Goal: Task Accomplishment & Management: Use online tool/utility

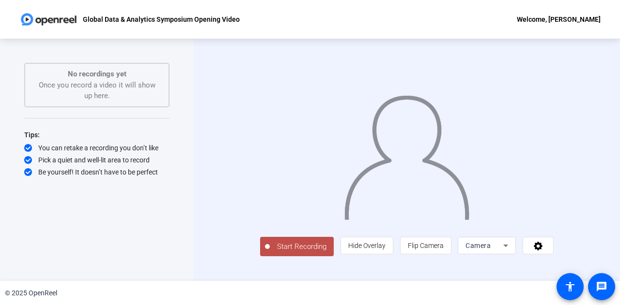
click at [508, 247] on icon at bounding box center [505, 246] width 5 height 2
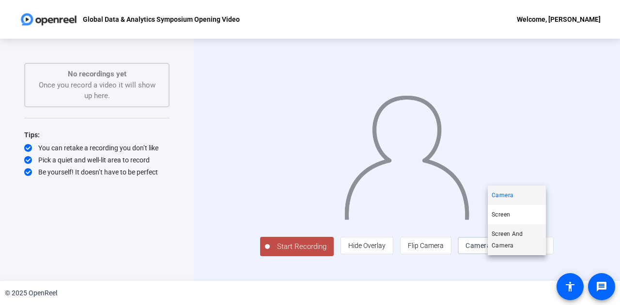
click at [502, 245] on span "Screen And Camera" at bounding box center [516, 240] width 50 height 23
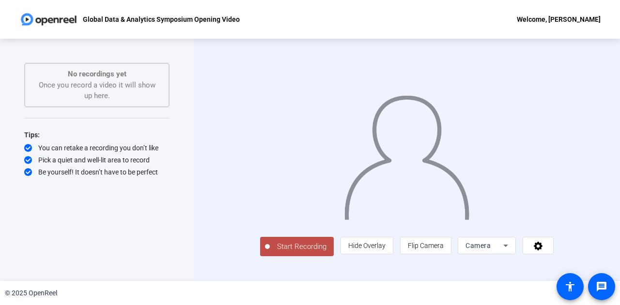
click at [270, 253] on span "Start Recording" at bounding box center [302, 247] width 64 height 11
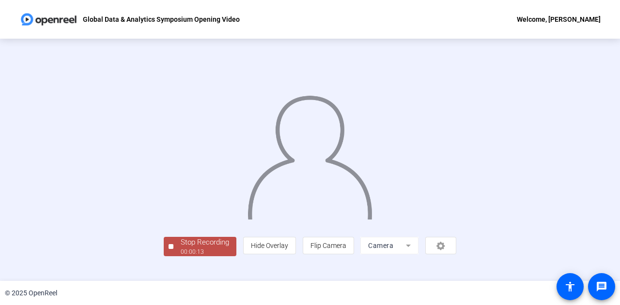
click at [360, 220] on img at bounding box center [309, 154] width 126 height 132
click at [181, 248] on div "Stop Recording" at bounding box center [205, 242] width 48 height 11
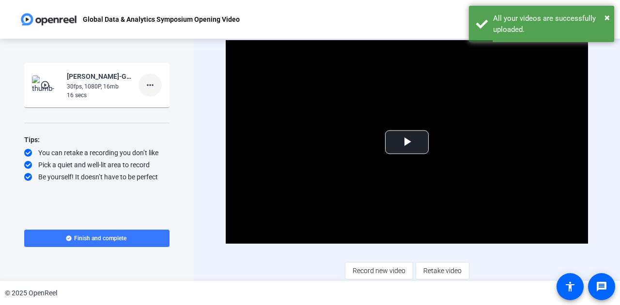
click at [150, 84] on mat-icon "more_horiz" at bounding box center [150, 85] width 12 height 12
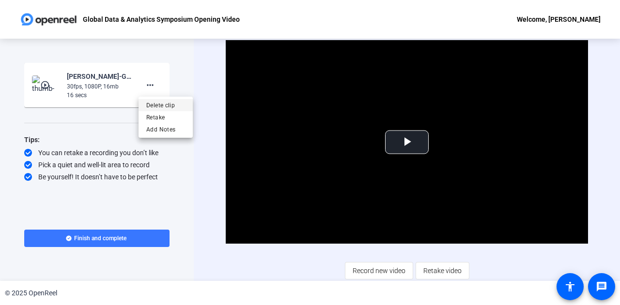
click at [153, 104] on span "Delete clip" at bounding box center [165, 106] width 39 height 12
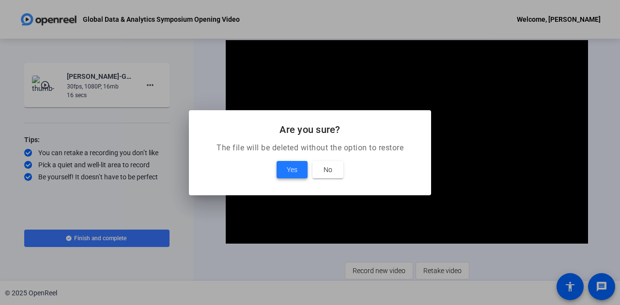
click at [291, 172] on span "Yes" at bounding box center [292, 170] width 11 height 12
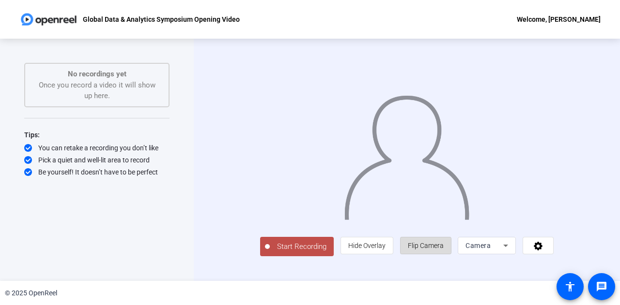
click at [443, 250] on span "Flip Camera" at bounding box center [426, 246] width 36 height 8
drag, startPoint x: 440, startPoint y: 265, endPoint x: 335, endPoint y: 257, distance: 104.9
click at [335, 257] on div "Start Recording person Hide Overlay flip Flip Camera Camera" at bounding box center [406, 246] width 293 height 21
click at [443, 250] on span "Flip Camera" at bounding box center [426, 246] width 36 height 8
click at [278, 253] on span "Start Recording" at bounding box center [302, 247] width 64 height 11
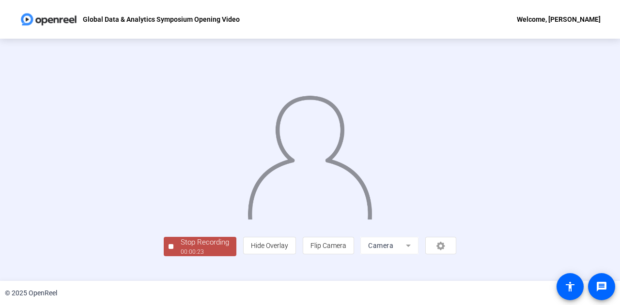
click at [301, 220] on img at bounding box center [309, 154] width 126 height 132
click at [350, 210] on img at bounding box center [309, 154] width 126 height 132
click at [181, 257] on div "00:00:28" at bounding box center [205, 252] width 48 height 9
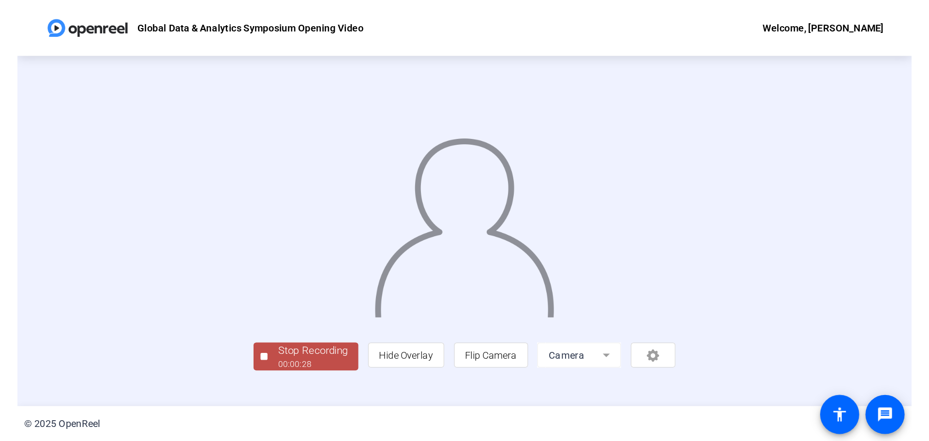
scroll to position [0, 0]
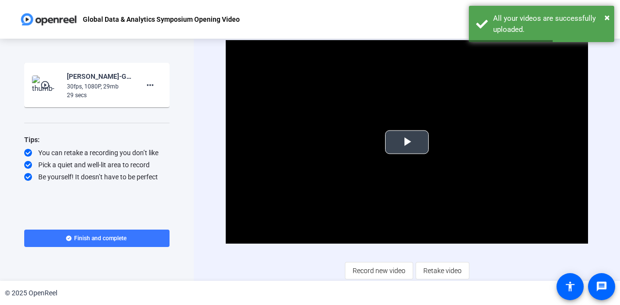
click at [407, 142] on span "Video Player" at bounding box center [407, 142] width 0 height 0
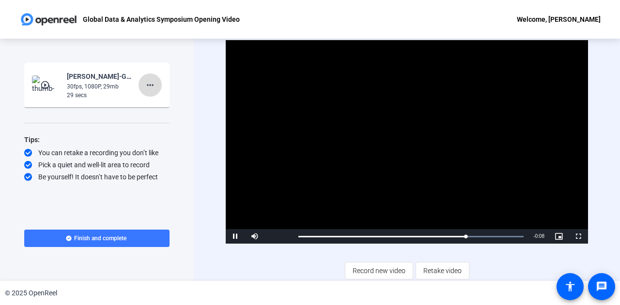
click at [145, 84] on mat-icon "more_horiz" at bounding box center [150, 85] width 12 height 12
click at [159, 103] on span "Delete clip" at bounding box center [165, 106] width 39 height 12
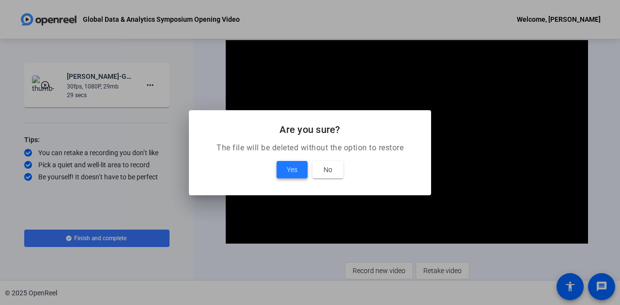
click at [291, 167] on span "Yes" at bounding box center [292, 170] width 11 height 12
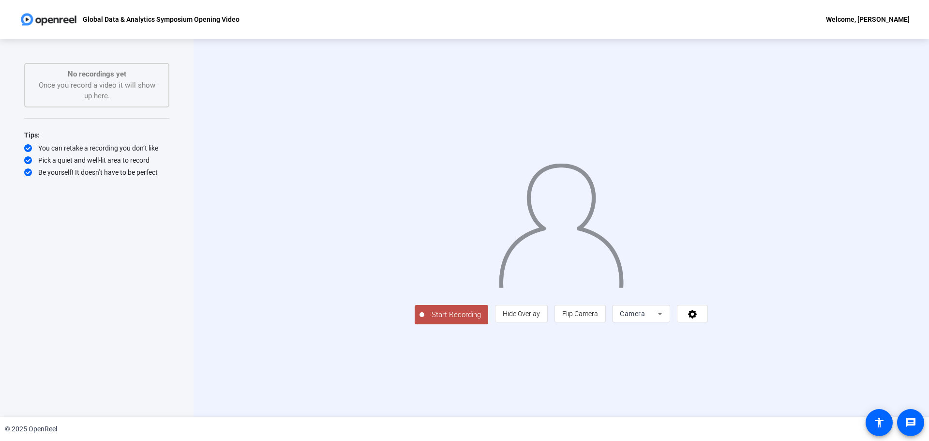
click at [619, 305] on mat-select "Camera" at bounding box center [641, 314] width 43 height 12
click at [619, 305] on span "Screen And Camera" at bounding box center [764, 358] width 50 height 23
click at [625, 240] on img at bounding box center [561, 222] width 127 height 132
